Goal: Task Accomplishment & Management: Use online tool/utility

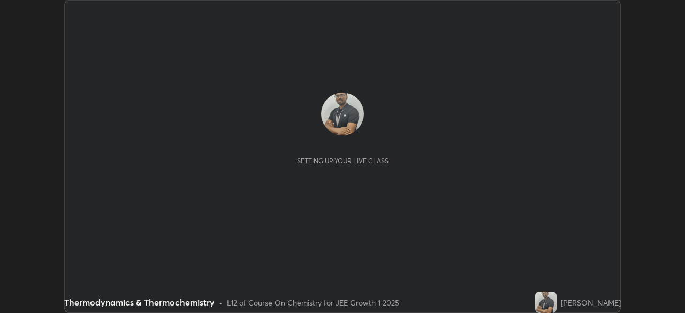
scroll to position [313, 684]
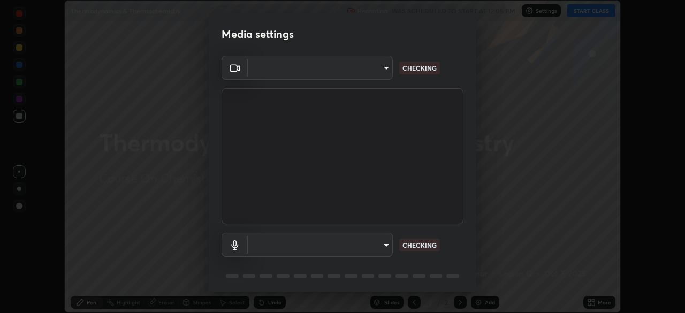
type input "6a58b21e3886260455e3a8f5b68a010b8d66c957dea9152d99a69134fe1af4a5"
click at [386, 71] on body "Erase all Thermodynamics & Thermochemistry Recording WAS SCHEDULED TO START AT …" at bounding box center [342, 156] width 685 height 313
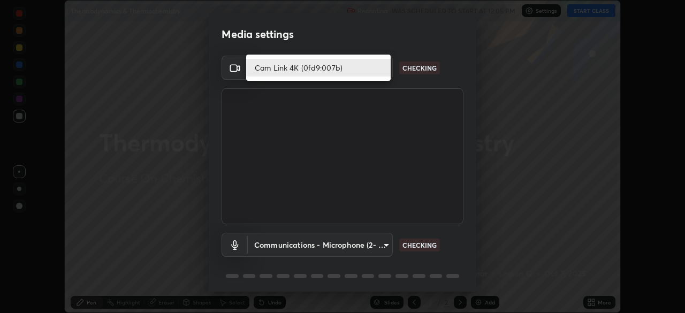
click at [344, 70] on li "Cam Link 4K (0fd9:007b)" at bounding box center [318, 68] width 144 height 18
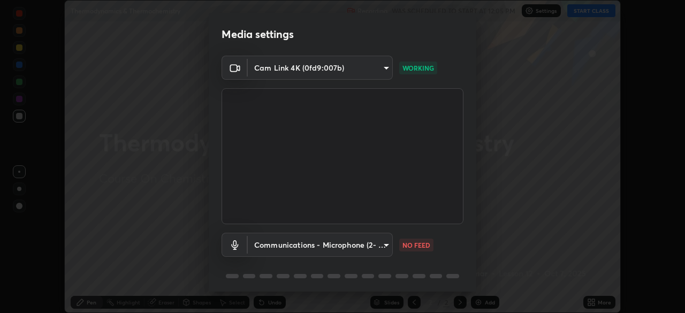
click at [387, 247] on body "Erase all Thermodynamics & Thermochemistry Recording WAS SCHEDULED TO START AT …" at bounding box center [342, 156] width 685 height 313
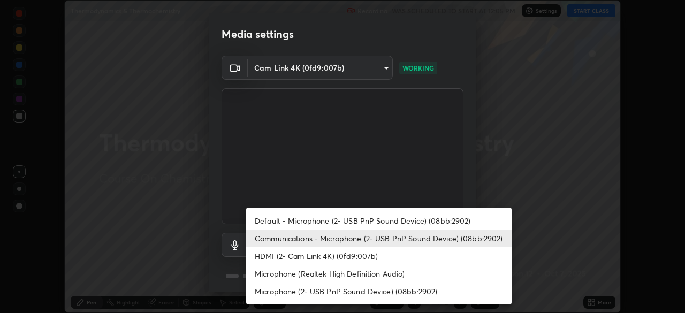
click at [368, 235] on li "Communications - Microphone (2- USB PnP Sound Device) (08bb:2902)" at bounding box center [378, 239] width 265 height 18
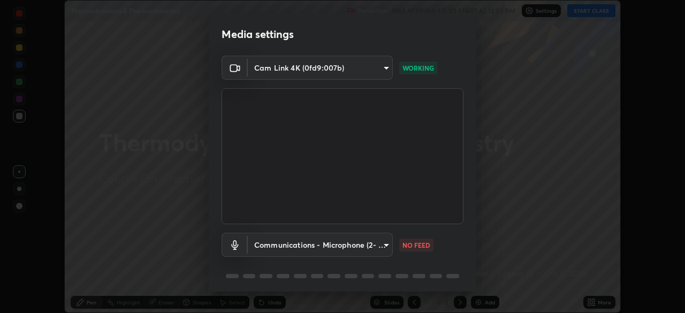
click at [388, 243] on body "Erase all Thermodynamics & Thermochemistry Recording WAS SCHEDULED TO START AT …" at bounding box center [342, 156] width 685 height 313
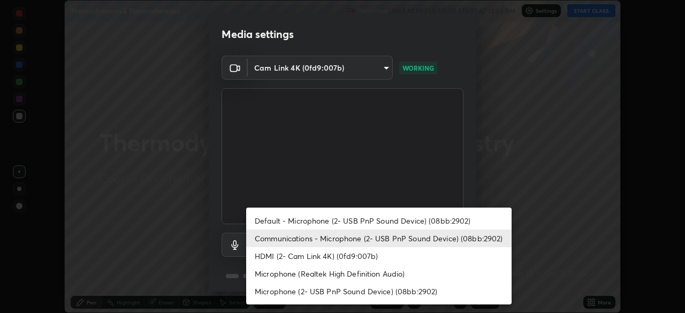
click at [381, 217] on li "Default - Microphone (2- USB PnP Sound Device) (08bb:2902)" at bounding box center [378, 221] width 265 height 18
type input "default"
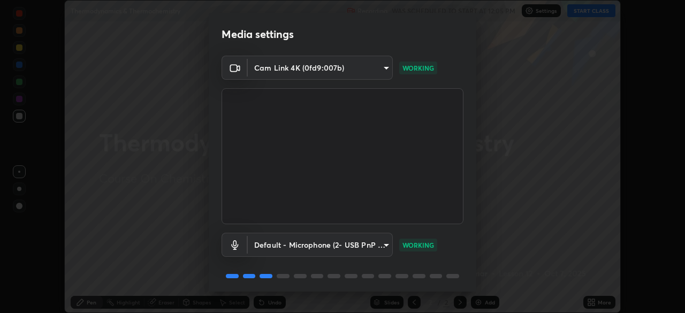
scroll to position [38, 0]
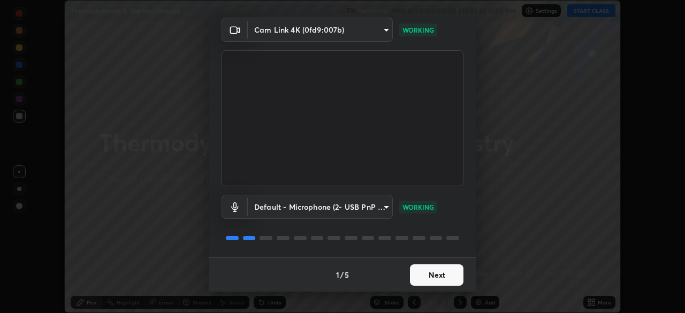
click at [426, 272] on button "Next" at bounding box center [437, 274] width 54 height 21
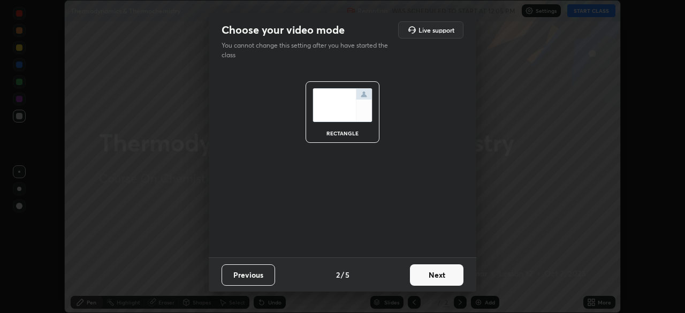
scroll to position [0, 0]
click at [430, 273] on button "Next" at bounding box center [437, 274] width 54 height 21
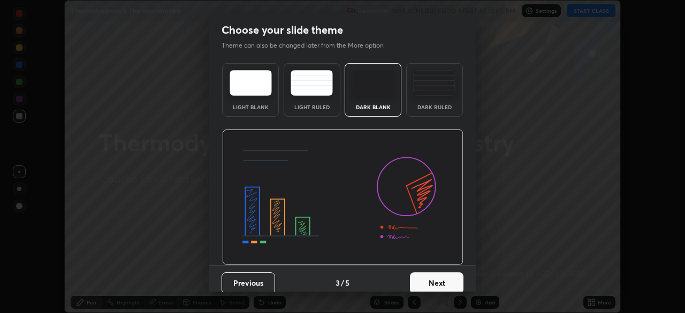
click at [431, 276] on button "Next" at bounding box center [437, 282] width 54 height 21
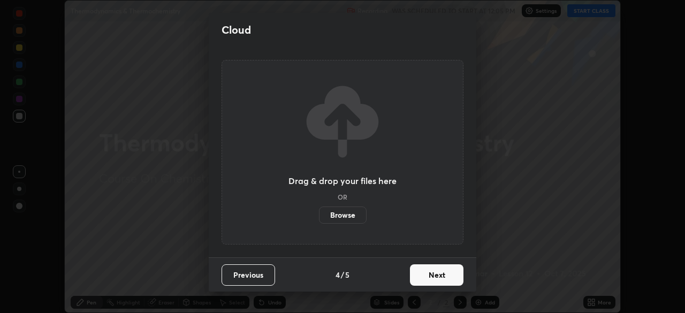
click at [432, 275] on button "Next" at bounding box center [437, 274] width 54 height 21
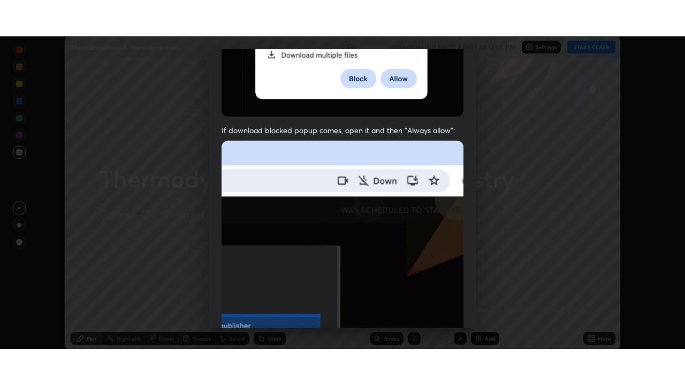
scroll to position [256, 0]
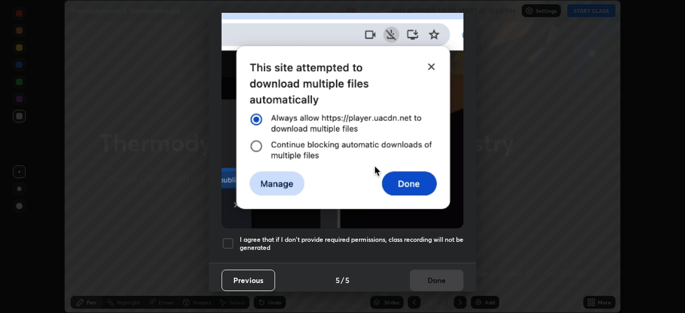
click at [233, 237] on div at bounding box center [228, 243] width 13 height 13
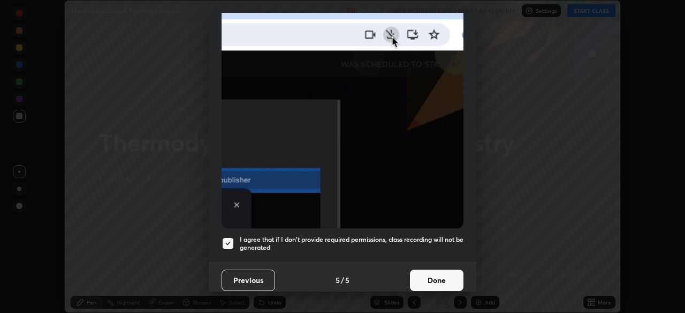
click at [431, 273] on button "Done" at bounding box center [437, 280] width 54 height 21
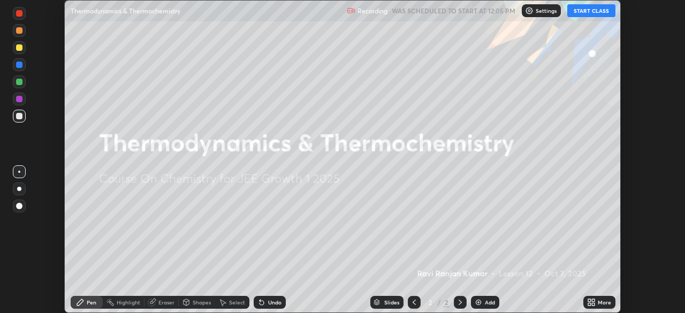
click at [586, 12] on button "START CLASS" at bounding box center [591, 10] width 48 height 13
click at [588, 300] on icon at bounding box center [589, 300] width 3 height 3
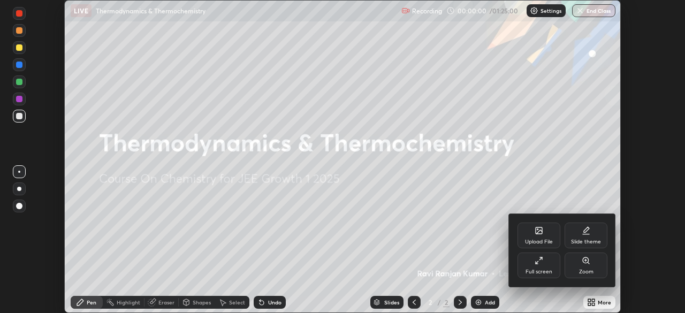
click at [541, 264] on icon at bounding box center [539, 260] width 9 height 9
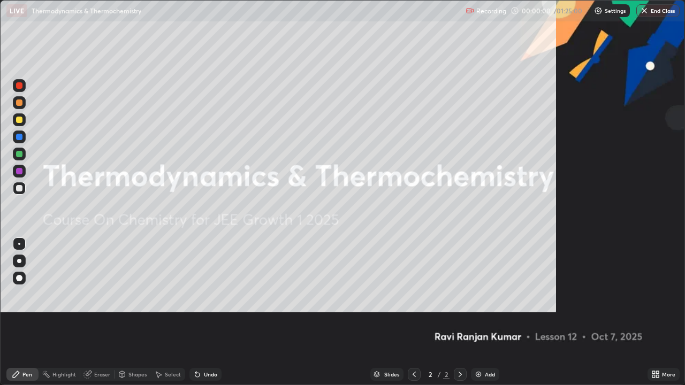
scroll to position [385, 685]
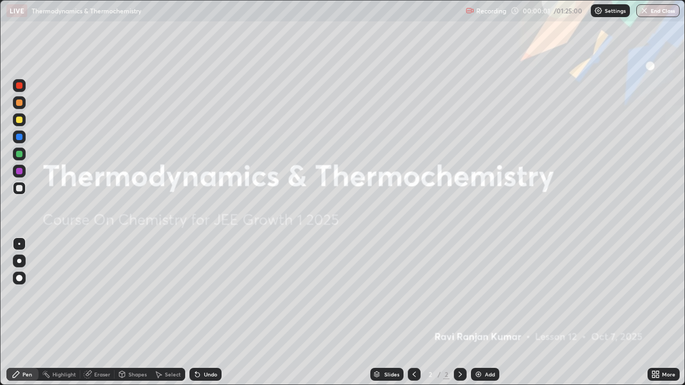
click at [478, 313] on img at bounding box center [478, 374] width 9 height 9
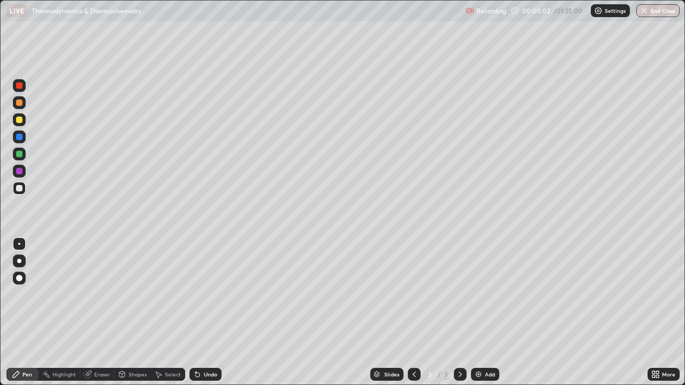
click at [20, 123] on div at bounding box center [19, 120] width 6 height 6
click at [204, 313] on div "Undo" at bounding box center [210, 374] width 13 height 5
click at [205, 313] on div "Undo" at bounding box center [205, 374] width 32 height 13
click at [212, 313] on div "Undo" at bounding box center [210, 374] width 13 height 5
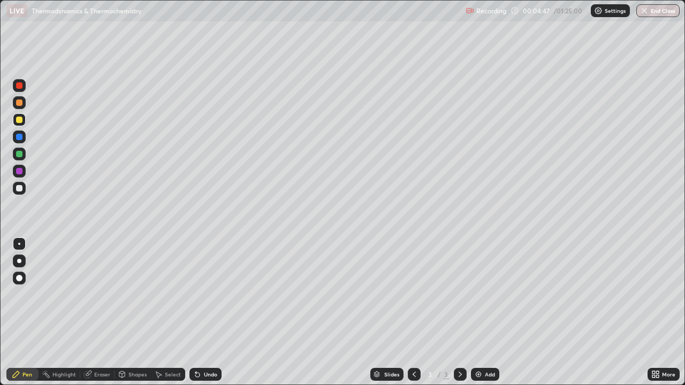
click at [209, 313] on div "Undo" at bounding box center [210, 374] width 13 height 5
click at [483, 313] on div "Add" at bounding box center [485, 374] width 28 height 13
click at [205, 313] on div "Undo" at bounding box center [210, 374] width 13 height 5
click at [206, 313] on div "Undo" at bounding box center [210, 374] width 13 height 5
click at [20, 187] on div at bounding box center [19, 188] width 6 height 6
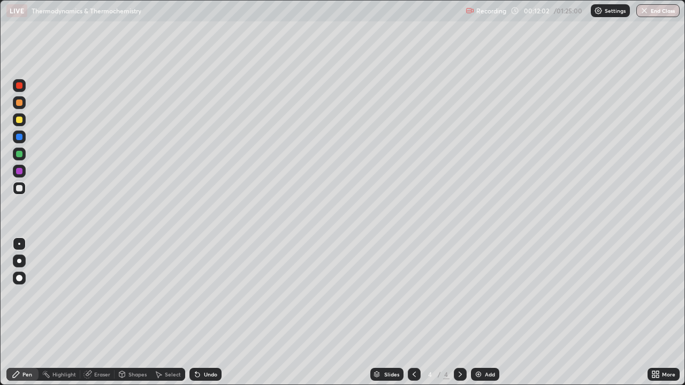
click at [201, 313] on div "Undo" at bounding box center [205, 374] width 32 height 13
click at [207, 313] on div "Undo" at bounding box center [210, 374] width 13 height 5
click at [209, 313] on div "Undo" at bounding box center [210, 374] width 13 height 5
click at [101, 313] on div "Eraser" at bounding box center [102, 374] width 16 height 5
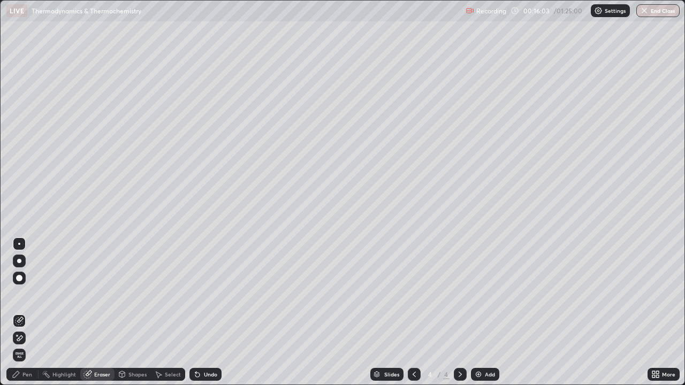
click at [27, 313] on div "Pen" at bounding box center [27, 374] width 10 height 5
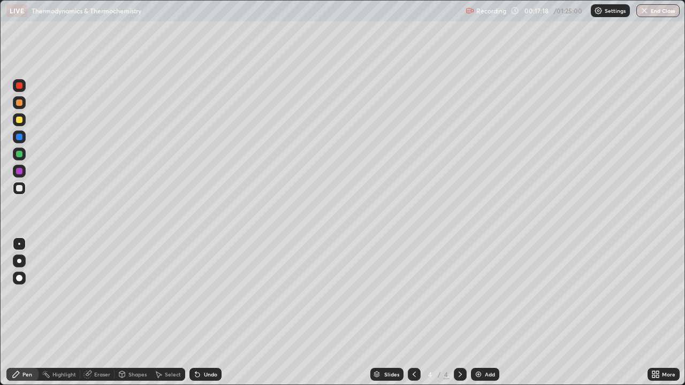
click at [481, 313] on div "Add" at bounding box center [485, 374] width 28 height 13
click at [18, 119] on div at bounding box center [19, 120] width 6 height 6
click at [205, 313] on div "Undo" at bounding box center [203, 374] width 36 height 21
click at [212, 313] on div "Undo" at bounding box center [210, 374] width 13 height 5
click at [205, 313] on div "Undo" at bounding box center [205, 374] width 32 height 13
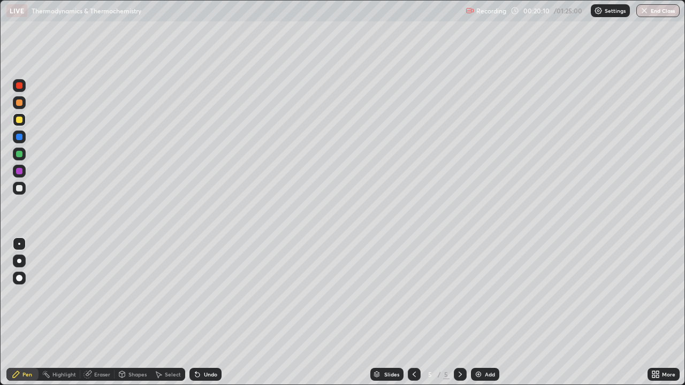
click at [207, 313] on div "Undo" at bounding box center [210, 374] width 13 height 5
click at [20, 187] on div at bounding box center [19, 188] width 6 height 6
click at [478, 313] on img at bounding box center [478, 374] width 9 height 9
click at [208, 313] on div "Undo" at bounding box center [210, 374] width 13 height 5
click at [20, 120] on div at bounding box center [19, 120] width 6 height 6
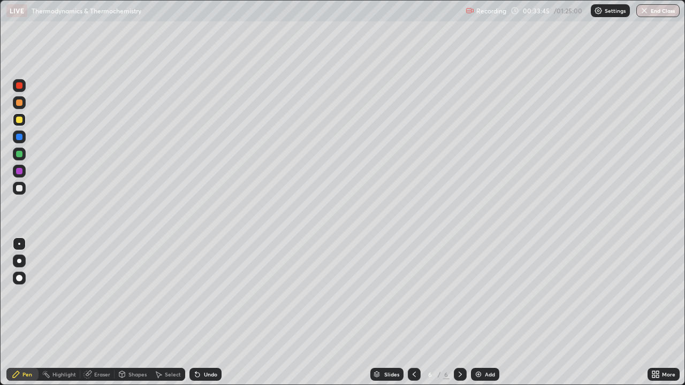
click at [478, 313] on img at bounding box center [478, 374] width 9 height 9
click at [479, 313] on img at bounding box center [478, 374] width 9 height 9
click at [212, 313] on div "Undo" at bounding box center [210, 374] width 13 height 5
click at [208, 313] on div "Undo" at bounding box center [210, 374] width 13 height 5
click at [479, 313] on img at bounding box center [478, 374] width 9 height 9
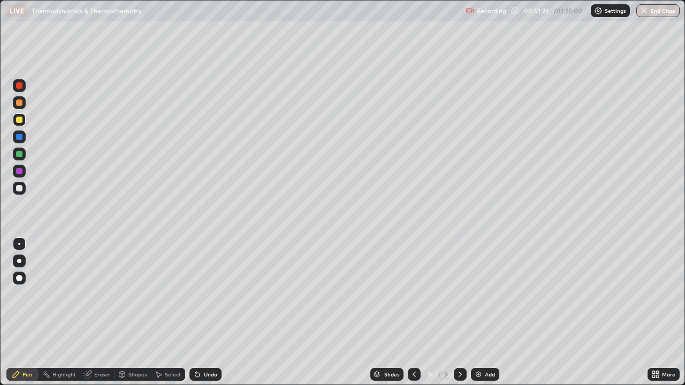
click at [18, 120] on div at bounding box center [19, 120] width 6 height 6
click at [19, 120] on div at bounding box center [19, 120] width 6 height 6
click at [18, 187] on div at bounding box center [19, 188] width 6 height 6
click at [206, 313] on div "Undo" at bounding box center [210, 374] width 13 height 5
click at [208, 313] on div "Undo" at bounding box center [210, 374] width 13 height 5
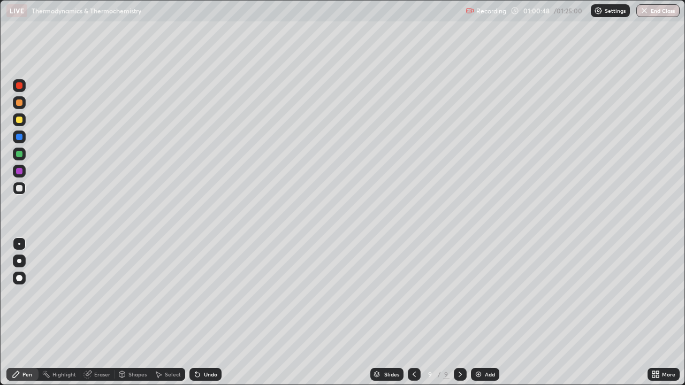
click at [206, 313] on div "Undo" at bounding box center [210, 374] width 13 height 5
click at [211, 313] on div "Undo" at bounding box center [210, 374] width 13 height 5
click at [475, 313] on img at bounding box center [478, 374] width 9 height 9
click at [413, 313] on icon at bounding box center [413, 374] width 9 height 9
click at [459, 313] on icon at bounding box center [460, 374] width 3 height 5
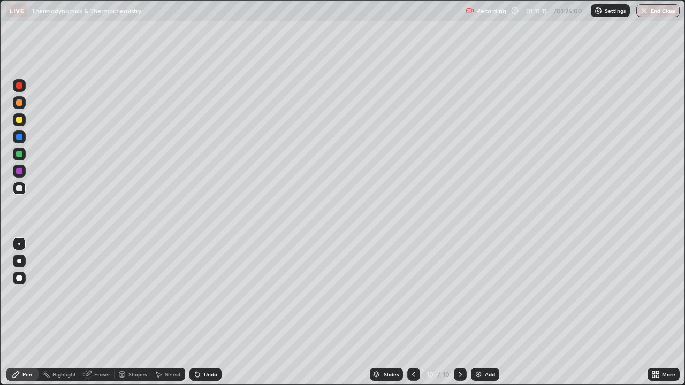
click at [476, 313] on img at bounding box center [478, 374] width 9 height 9
click at [32, 28] on div "Erase all" at bounding box center [19, 192] width 26 height 342
click at [18, 119] on div at bounding box center [19, 120] width 6 height 6
click at [208, 313] on div "Undo" at bounding box center [210, 374] width 13 height 5
click at [209, 313] on div "Undo" at bounding box center [210, 374] width 13 height 5
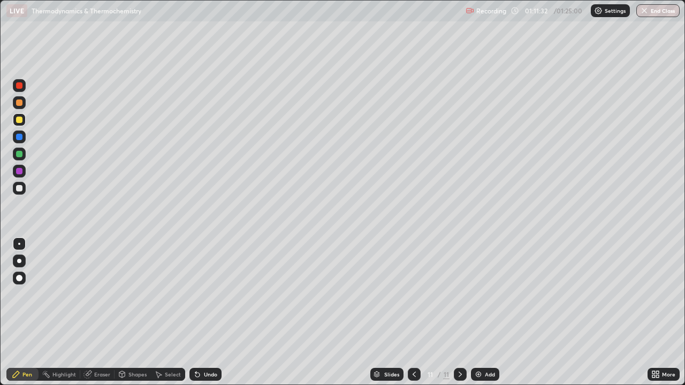
click at [209, 313] on div "Undo" at bounding box center [210, 374] width 13 height 5
click at [18, 154] on div at bounding box center [19, 154] width 6 height 6
click at [21, 121] on div at bounding box center [19, 120] width 6 height 6
click at [108, 313] on div "Eraser" at bounding box center [102, 374] width 16 height 5
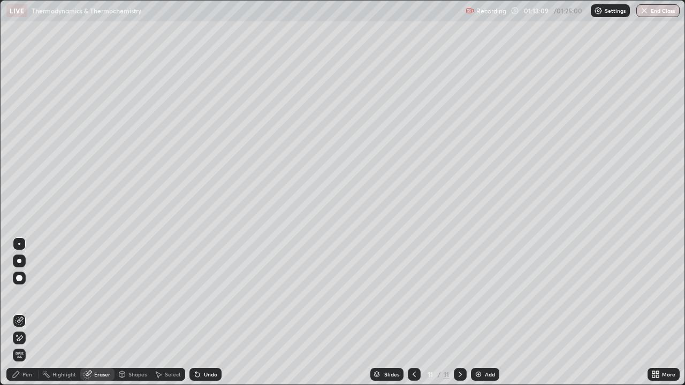
click at [25, 313] on div "Pen" at bounding box center [27, 374] width 10 height 5
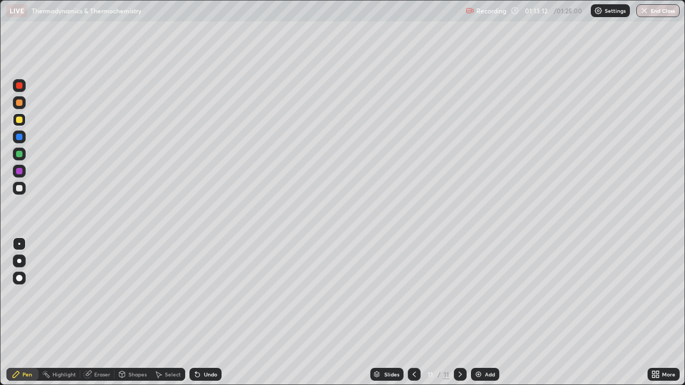
click at [21, 156] on div at bounding box center [19, 154] width 6 height 6
click at [21, 119] on div at bounding box center [19, 120] width 6 height 6
click at [19, 121] on div at bounding box center [19, 120] width 6 height 6
click at [22, 155] on div at bounding box center [19, 154] width 13 height 13
click at [210, 313] on div "Undo" at bounding box center [210, 374] width 13 height 5
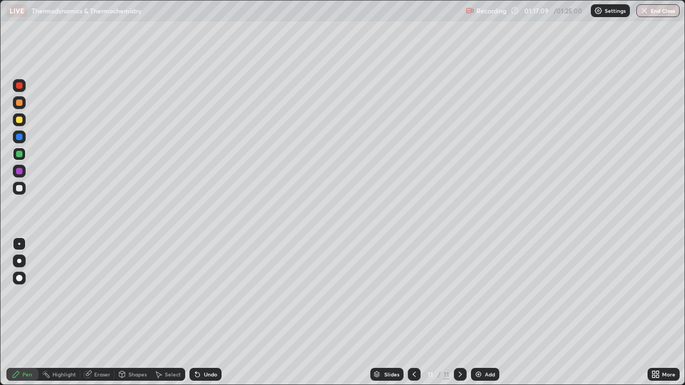
click at [212, 313] on div "Undo" at bounding box center [210, 374] width 13 height 5
click at [20, 122] on div at bounding box center [19, 120] width 6 height 6
click at [658, 11] on button "End Class" at bounding box center [657, 10] width 43 height 13
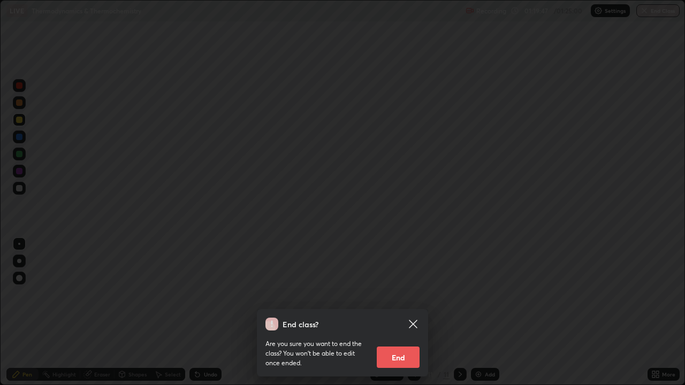
click at [403, 313] on button "End" at bounding box center [398, 357] width 43 height 21
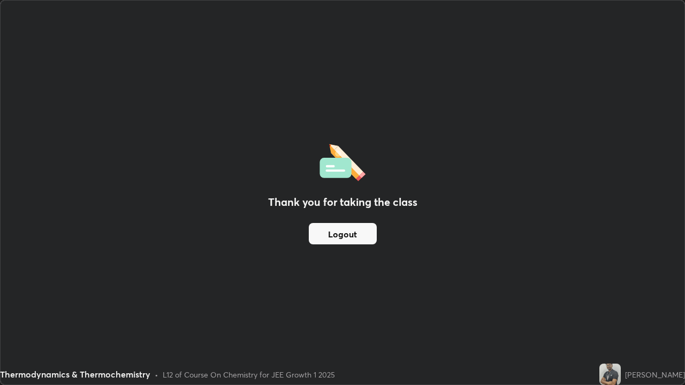
click at [366, 234] on button "Logout" at bounding box center [343, 233] width 68 height 21
